Goal: Navigation & Orientation: Find specific page/section

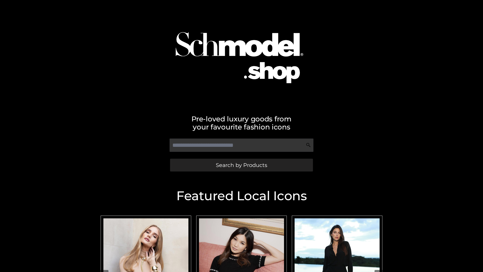
click at [241, 165] on span "Search by Products" at bounding box center [241, 164] width 51 height 5
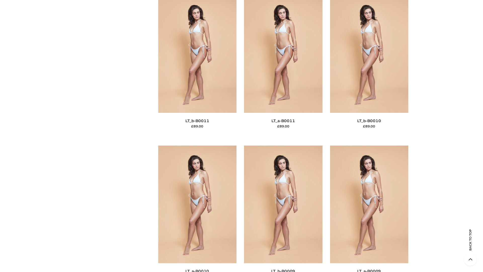
scroll to position [2260, 0]
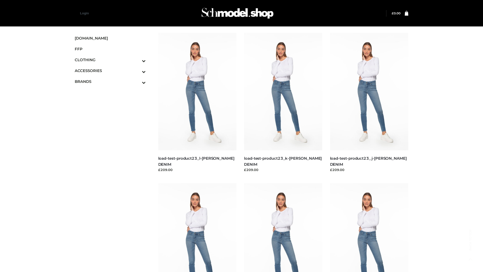
scroll to position [441, 0]
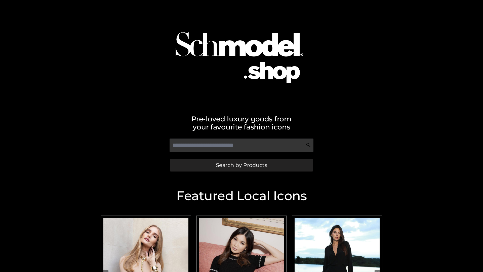
click at [241, 165] on span "Search by Products" at bounding box center [241, 164] width 51 height 5
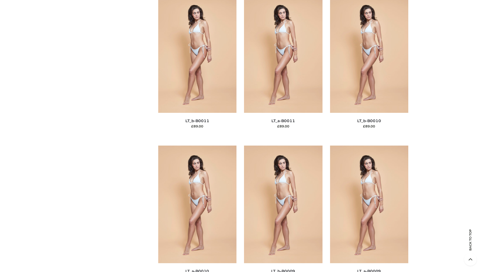
scroll to position [2260, 0]
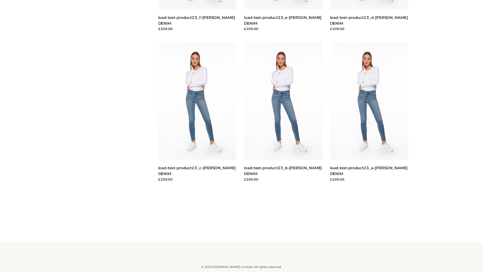
scroll to position [441, 0]
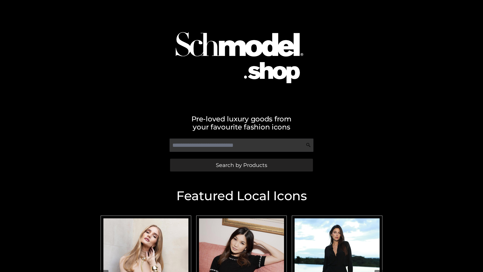
click at [241, 165] on span "Search by Products" at bounding box center [241, 164] width 51 height 5
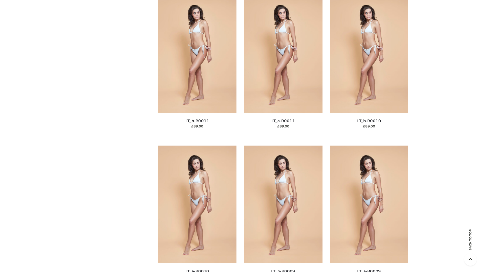
scroll to position [2260, 0]
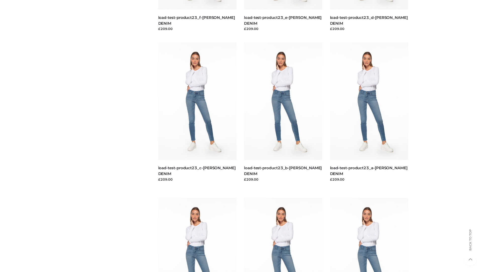
scroll to position [441, 0]
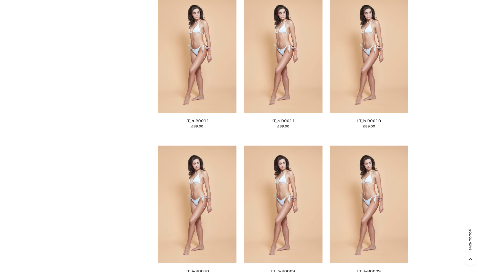
scroll to position [2260, 0]
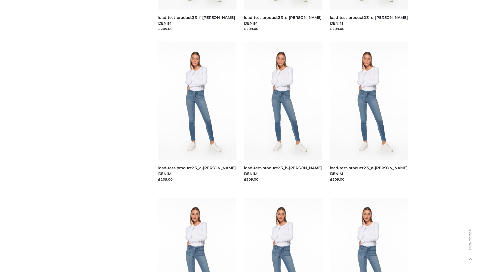
scroll to position [441, 0]
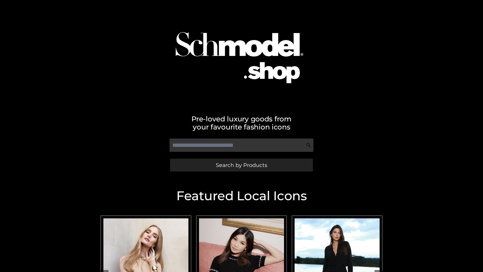
click at [241, 165] on span "Search by Products" at bounding box center [241, 164] width 51 height 5
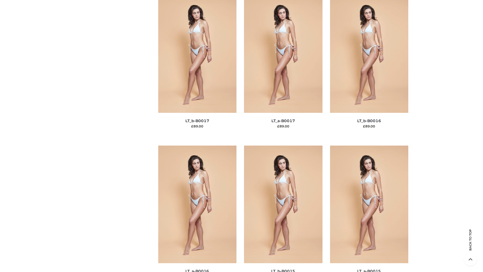
scroll to position [1654, 0]
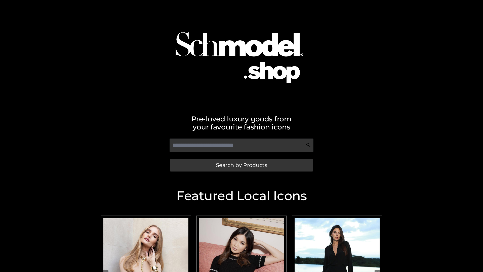
click at [241, 165] on span "Search by Products" at bounding box center [241, 164] width 51 height 5
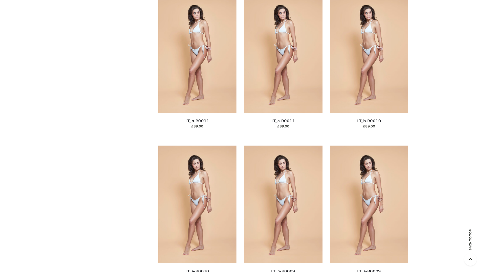
scroll to position [2260, 0]
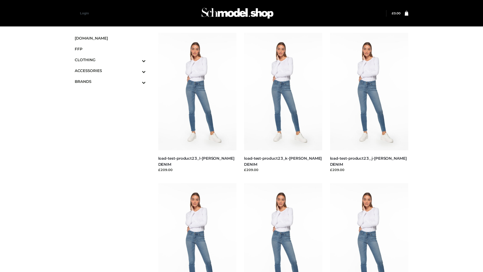
scroll to position [441, 0]
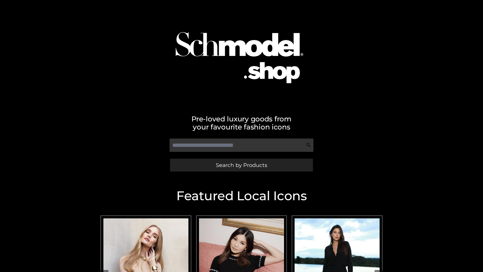
click at [241, 165] on span "Search by Products" at bounding box center [241, 164] width 51 height 5
